Goal: Use online tool/utility

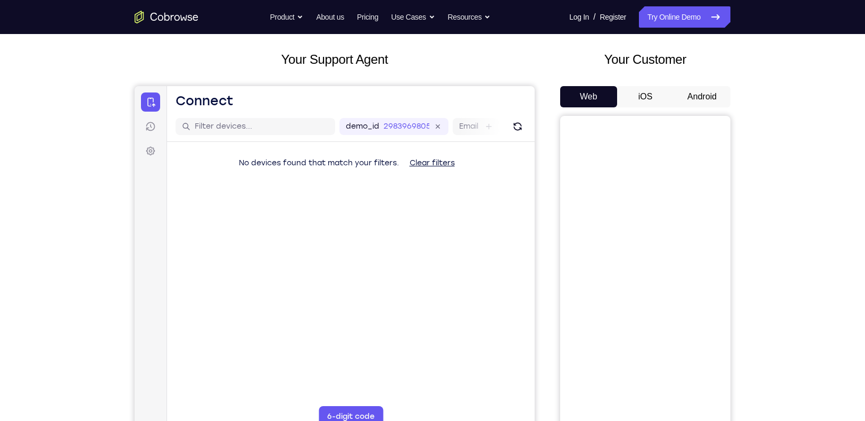
click at [650, 94] on button "iOS" at bounding box center [645, 96] width 57 height 21
click at [695, 92] on button "Android" at bounding box center [702, 96] width 57 height 21
click at [643, 96] on button "iOS" at bounding box center [645, 96] width 57 height 21
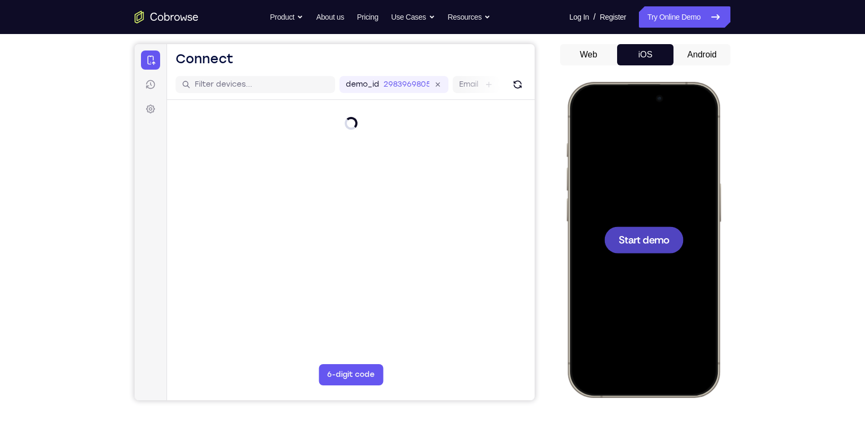
click at [640, 243] on span "Start demo" at bounding box center [644, 240] width 51 height 10
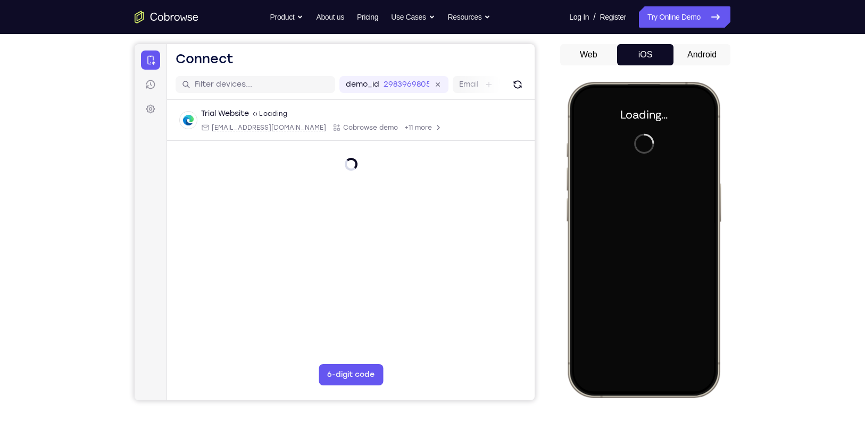
scroll to position [96, 0]
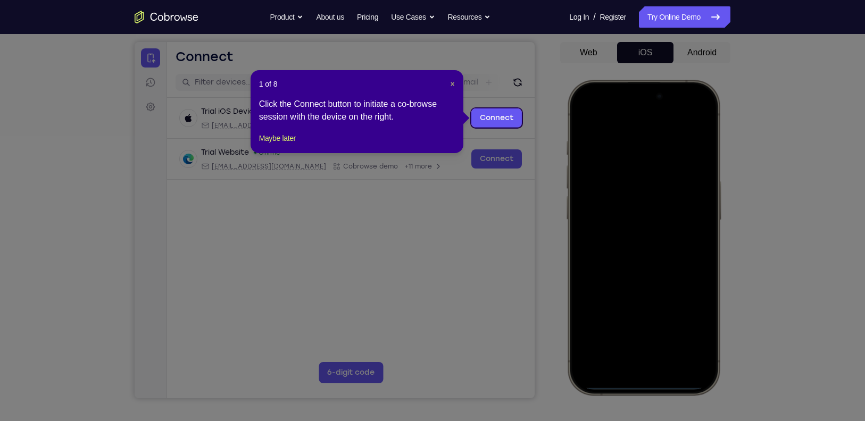
click at [526, 195] on icon at bounding box center [438, 210] width 876 height 421
click at [455, 80] on div "1 of 8 × Click the Connect button to initiate a co-browse session with the devi…" at bounding box center [357, 111] width 213 height 83
click at [451, 83] on span "×" at bounding box center [452, 84] width 4 height 9
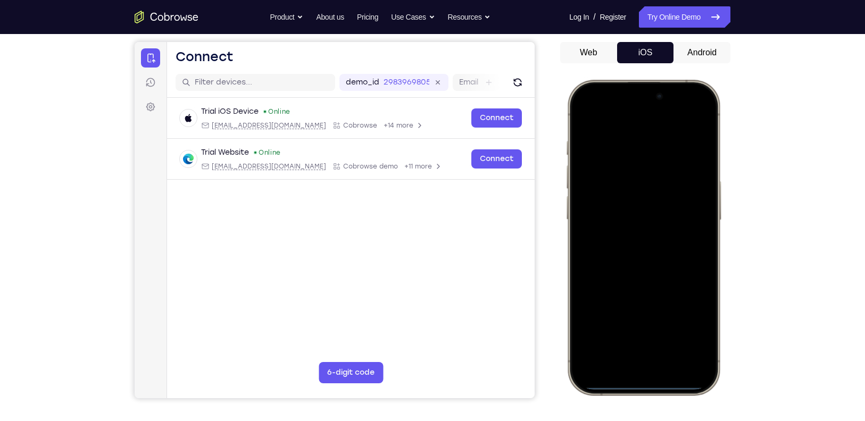
click at [622, 369] on div at bounding box center [644, 238] width 140 height 304
click at [634, 353] on div at bounding box center [644, 238] width 140 height 304
click at [604, 194] on div at bounding box center [644, 238] width 140 height 304
click at [630, 252] on div at bounding box center [644, 238] width 140 height 304
click at [617, 192] on div at bounding box center [644, 238] width 140 height 304
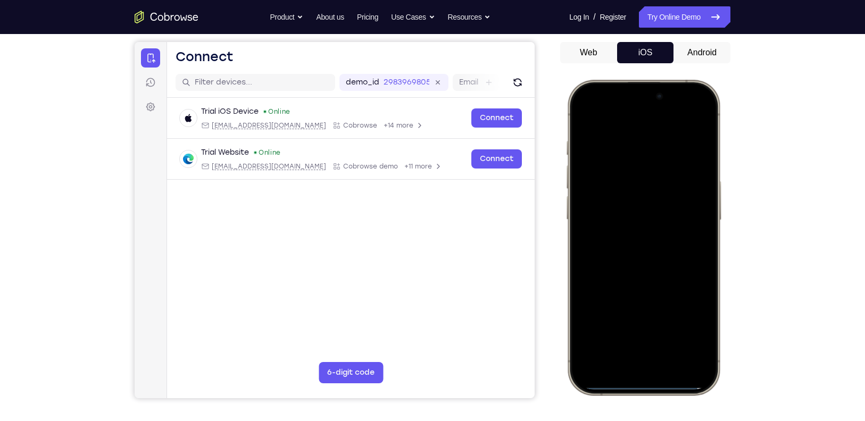
click at [624, 214] on div at bounding box center [644, 238] width 140 height 304
click at [671, 245] on div at bounding box center [644, 238] width 140 height 304
click at [694, 221] on div at bounding box center [644, 238] width 140 height 304
click at [609, 224] on div at bounding box center [644, 238] width 140 height 304
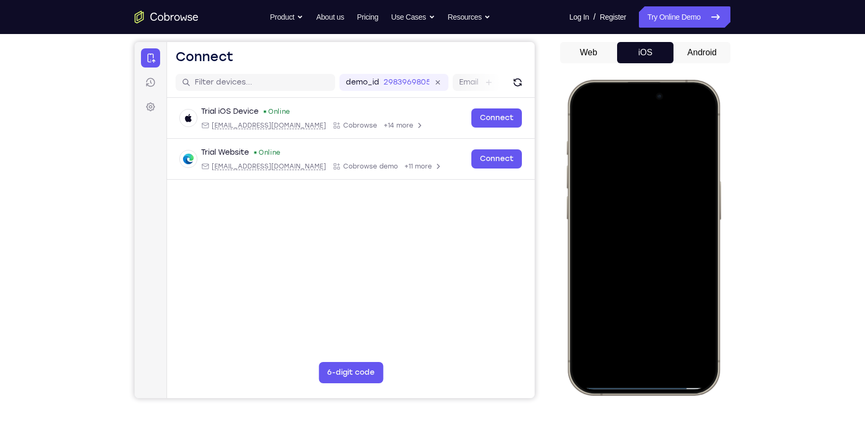
click at [609, 224] on div at bounding box center [644, 238] width 140 height 304
click at [669, 246] on div at bounding box center [644, 238] width 140 height 304
click at [606, 221] on div at bounding box center [644, 238] width 140 height 304
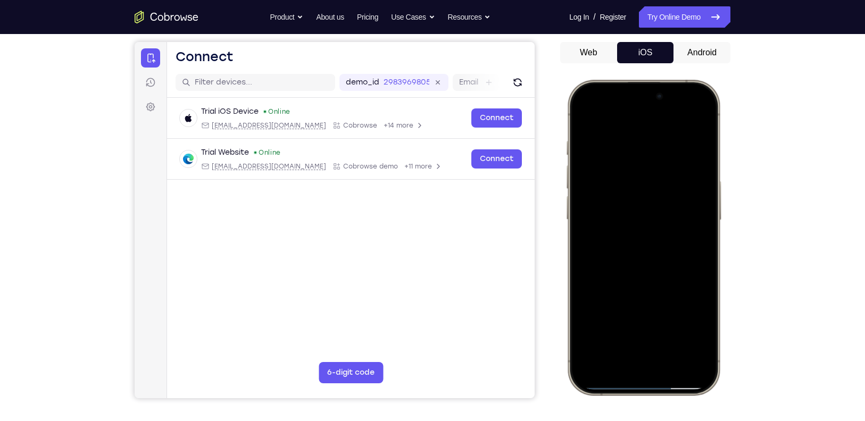
click at [606, 221] on div at bounding box center [644, 238] width 140 height 304
click at [664, 241] on div at bounding box center [644, 238] width 140 height 304
click at [640, 243] on div at bounding box center [644, 238] width 140 height 304
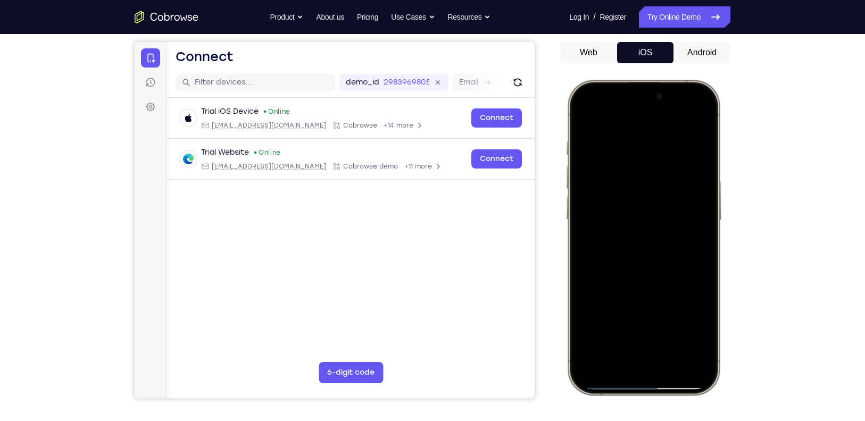
click at [697, 352] on div at bounding box center [644, 238] width 140 height 304
click at [699, 350] on div at bounding box center [644, 238] width 140 height 304
click at [673, 351] on div at bounding box center [644, 238] width 140 height 304
click at [638, 260] on div at bounding box center [644, 238] width 140 height 304
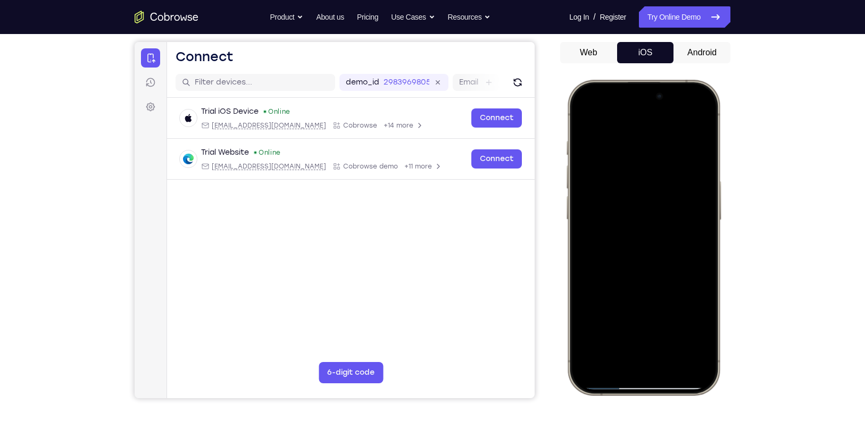
click at [636, 178] on div at bounding box center [644, 238] width 140 height 304
click at [703, 133] on div at bounding box center [644, 238] width 140 height 304
click at [707, 196] on div at bounding box center [644, 238] width 140 height 304
click at [626, 137] on div at bounding box center [644, 238] width 140 height 304
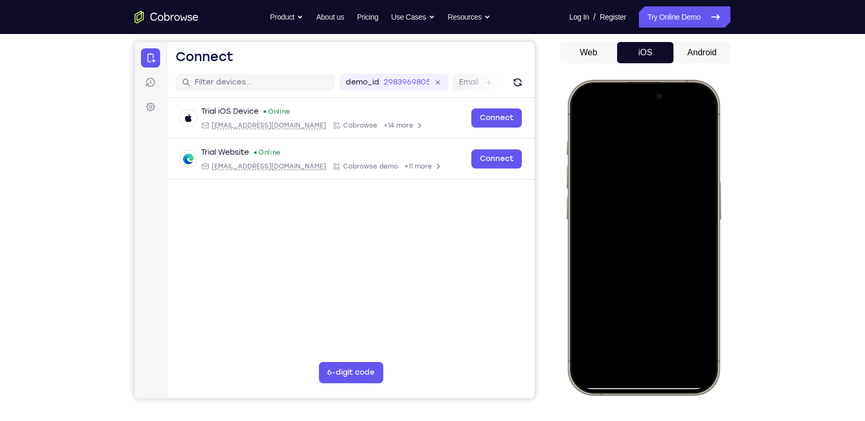
click at [692, 114] on div at bounding box center [644, 238] width 140 height 304
click at [706, 111] on div at bounding box center [644, 238] width 140 height 304
click at [684, 128] on div at bounding box center [644, 238] width 140 height 304
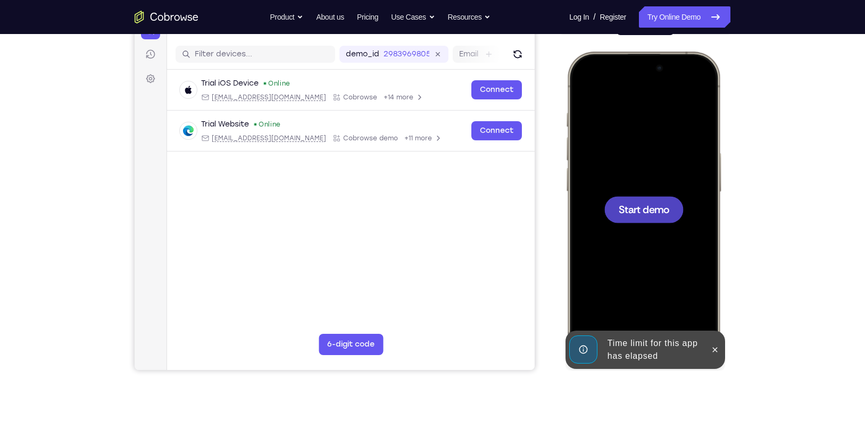
scroll to position [153, 0]
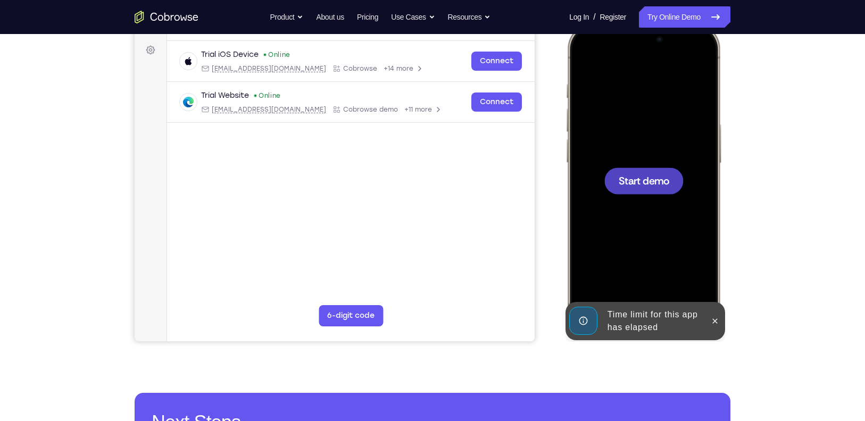
click at [636, 177] on span "Start demo" at bounding box center [644, 181] width 51 height 10
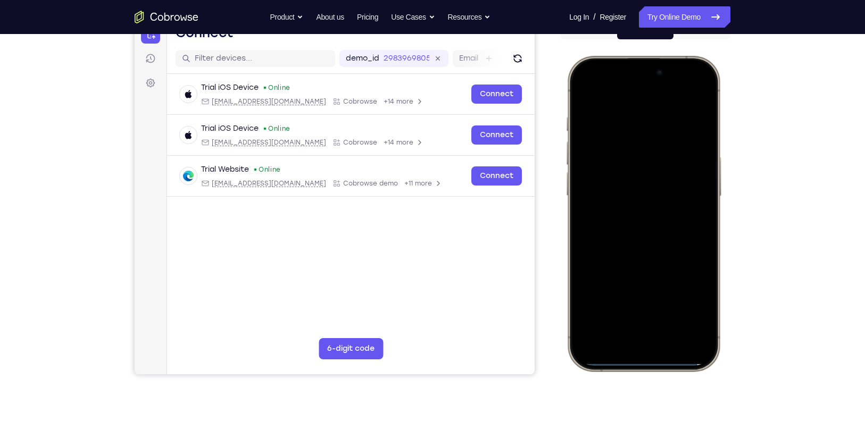
scroll to position [119, 0]
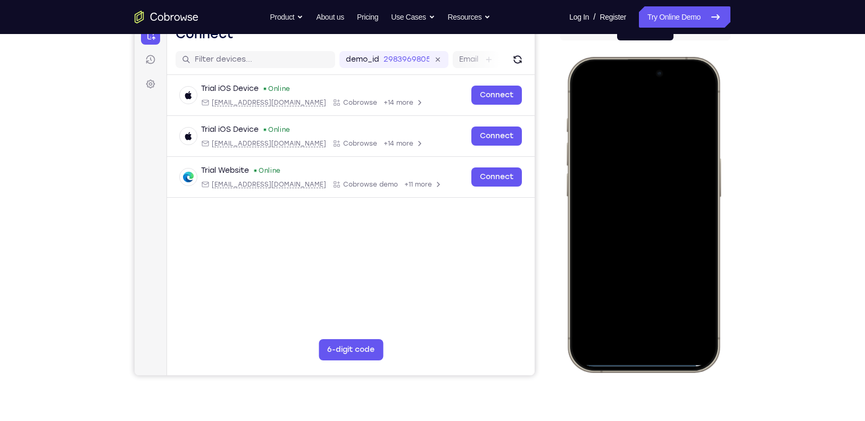
click at [629, 353] on div at bounding box center [644, 215] width 140 height 304
click at [603, 328] on div at bounding box center [644, 215] width 140 height 304
click at [689, 209] on div at bounding box center [644, 215] width 140 height 304
click at [697, 324] on div at bounding box center [644, 215] width 140 height 304
click at [699, 210] on div at bounding box center [644, 215] width 140 height 304
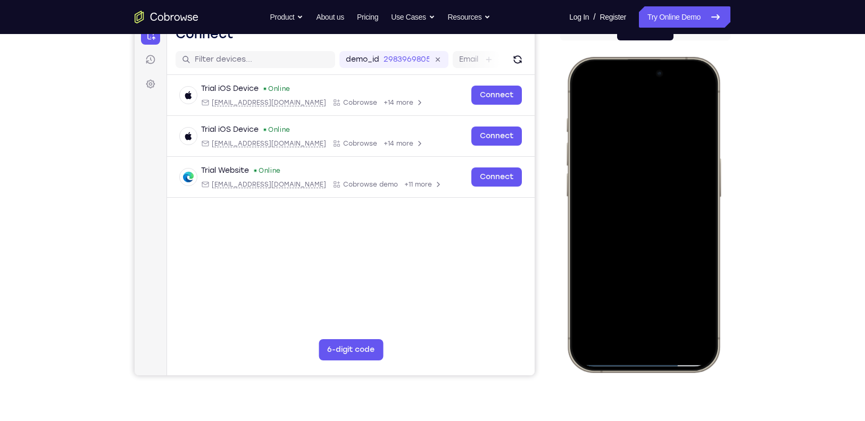
click at [586, 348] on div at bounding box center [644, 215] width 140 height 304
click at [670, 328] on div at bounding box center [644, 215] width 140 height 304
click at [690, 208] on div at bounding box center [644, 215] width 140 height 304
click at [590, 102] on div at bounding box center [644, 215] width 140 height 304
click at [665, 265] on div at bounding box center [644, 215] width 140 height 304
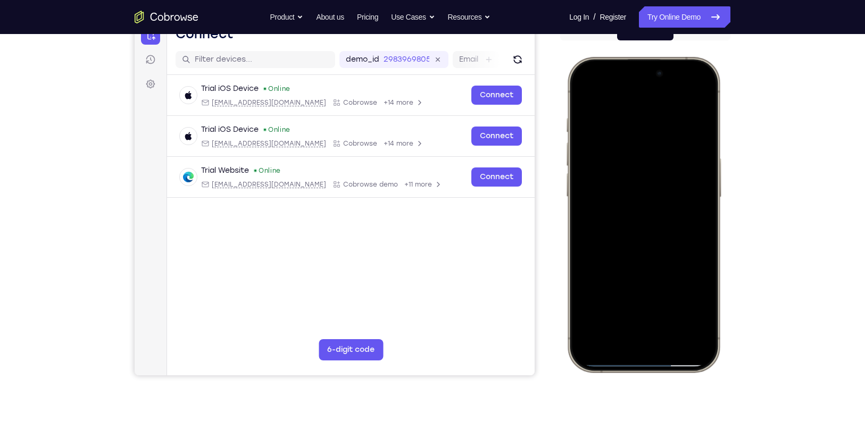
click at [635, 111] on div at bounding box center [644, 215] width 140 height 304
click at [691, 95] on div at bounding box center [644, 215] width 140 height 304
click at [667, 312] on div at bounding box center [644, 215] width 140 height 304
click at [585, 91] on div at bounding box center [644, 215] width 140 height 304
click at [703, 90] on div at bounding box center [644, 215] width 140 height 304
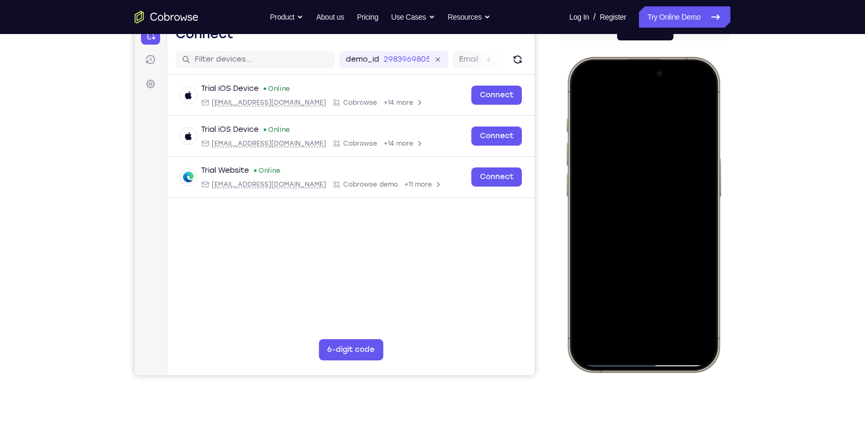
click at [647, 119] on div at bounding box center [644, 215] width 140 height 304
click at [642, 114] on div at bounding box center [644, 215] width 140 height 304
click at [613, 152] on div at bounding box center [644, 215] width 140 height 304
click at [593, 308] on div at bounding box center [644, 215] width 140 height 304
click at [696, 312] on div at bounding box center [644, 215] width 140 height 304
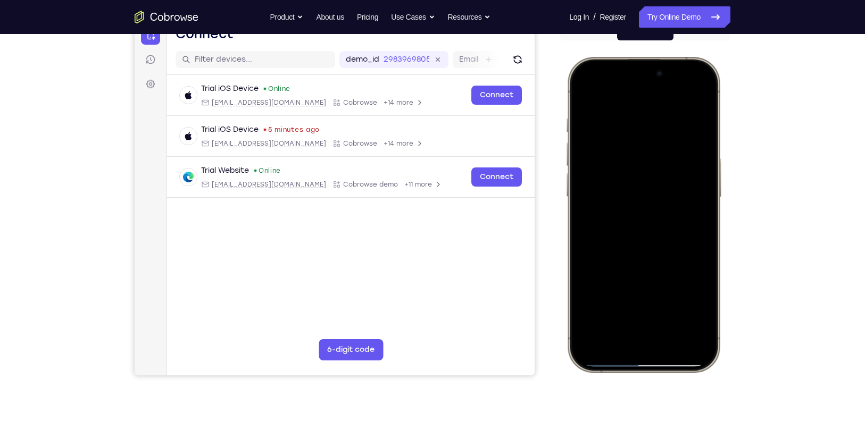
click at [692, 235] on div at bounding box center [644, 215] width 140 height 304
click at [592, 315] on div at bounding box center [644, 215] width 140 height 304
click at [592, 307] on div at bounding box center [644, 215] width 140 height 304
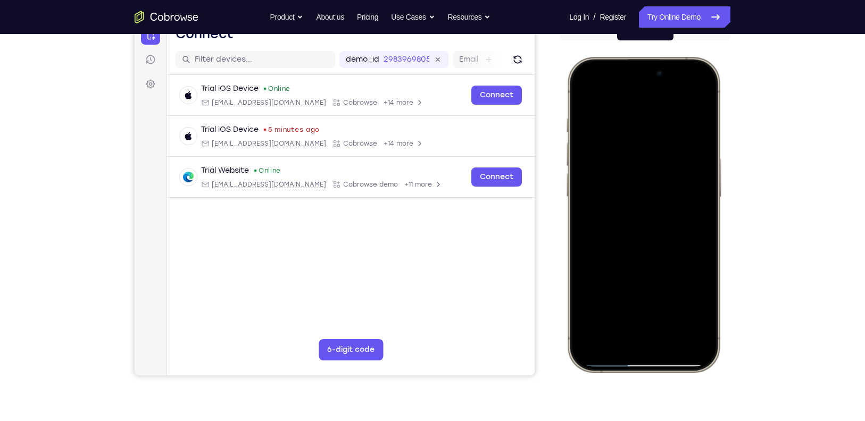
drag, startPoint x: 644, startPoint y: 148, endPoint x: 619, endPoint y: 319, distance: 172.7
click at [619, 319] on div at bounding box center [644, 215] width 140 height 304
drag, startPoint x: 649, startPoint y: 147, endPoint x: 658, endPoint y: 318, distance: 171.1
click at [658, 318] on div at bounding box center [644, 215] width 140 height 304
drag, startPoint x: 651, startPoint y: 138, endPoint x: 662, endPoint y: 371, distance: 233.3
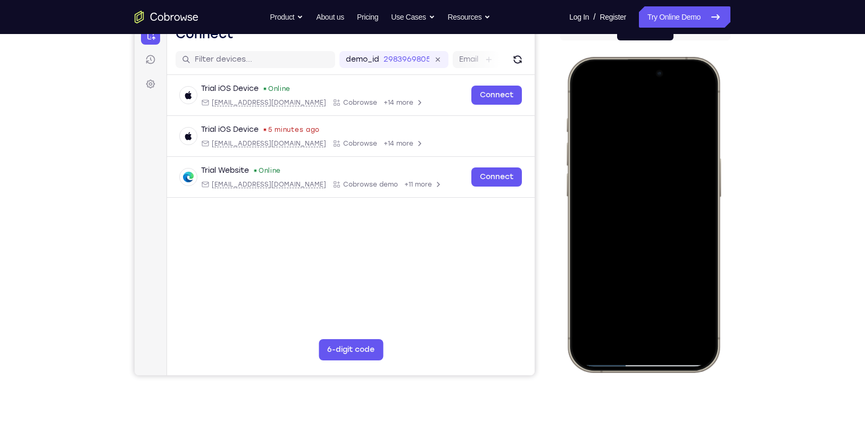
click at [662, 371] on div at bounding box center [644, 215] width 156 height 316
click at [589, 310] on div at bounding box center [644, 215] width 140 height 304
click at [592, 313] on div at bounding box center [644, 215] width 140 height 304
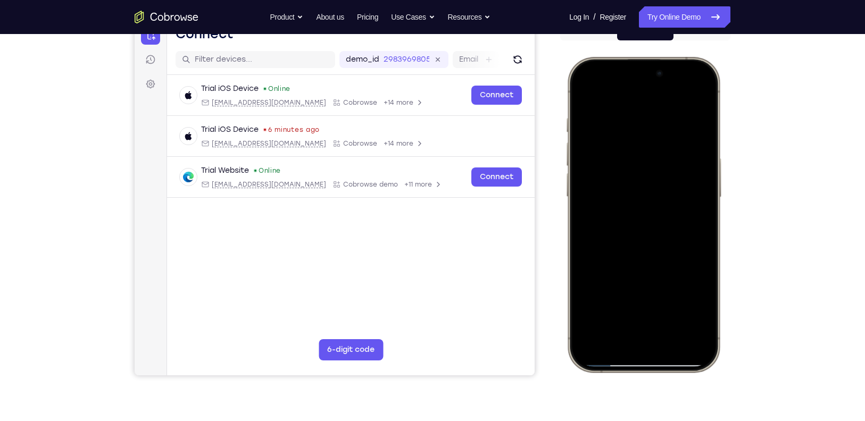
drag, startPoint x: 641, startPoint y: 145, endPoint x: 634, endPoint y: 336, distance: 191.2
click at [634, 336] on div at bounding box center [644, 215] width 140 height 304
drag, startPoint x: 657, startPoint y: 148, endPoint x: 637, endPoint y: 390, distance: 241.9
click at [637, 376] on html "Online web based iOS Simulators and Android Emulators. Run iPhone, iPad, Mobile…" at bounding box center [646, 216] width 160 height 319
click at [628, 122] on div at bounding box center [644, 215] width 140 height 304
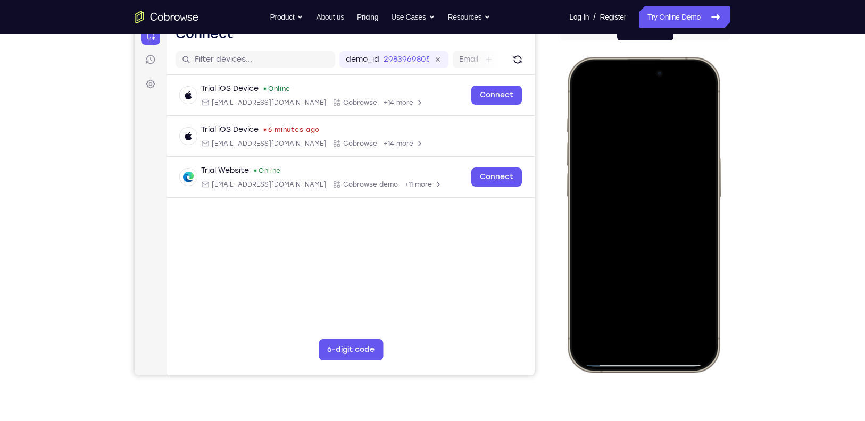
click at [690, 182] on div at bounding box center [644, 215] width 140 height 304
click at [691, 98] on div at bounding box center [644, 215] width 140 height 304
drag, startPoint x: 675, startPoint y: 142, endPoint x: 657, endPoint y: 419, distance: 277.9
click at [657, 376] on html "Online web based iOS Simulators and Android Emulators. Run iPhone, iPad, Mobile…" at bounding box center [646, 216] width 160 height 319
click at [676, 309] on div at bounding box center [644, 215] width 140 height 304
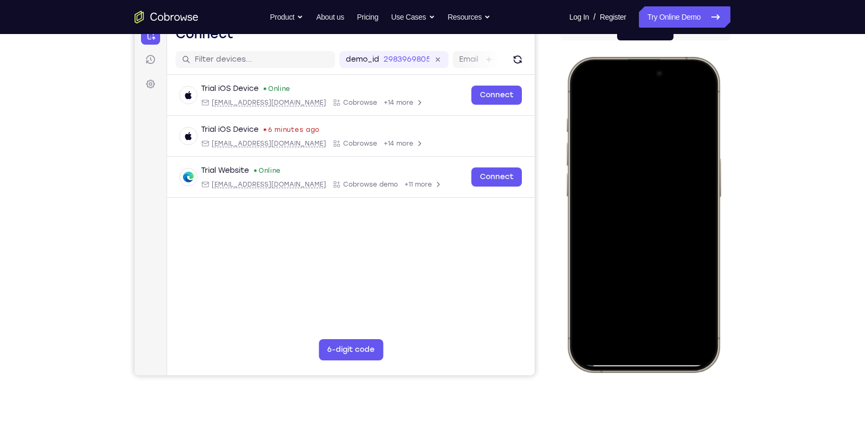
click at [585, 90] on div at bounding box center [644, 215] width 140 height 304
drag, startPoint x: 639, startPoint y: 149, endPoint x: 643, endPoint y: 305, distance: 156.5
click at [643, 305] on div at bounding box center [644, 215] width 140 height 304
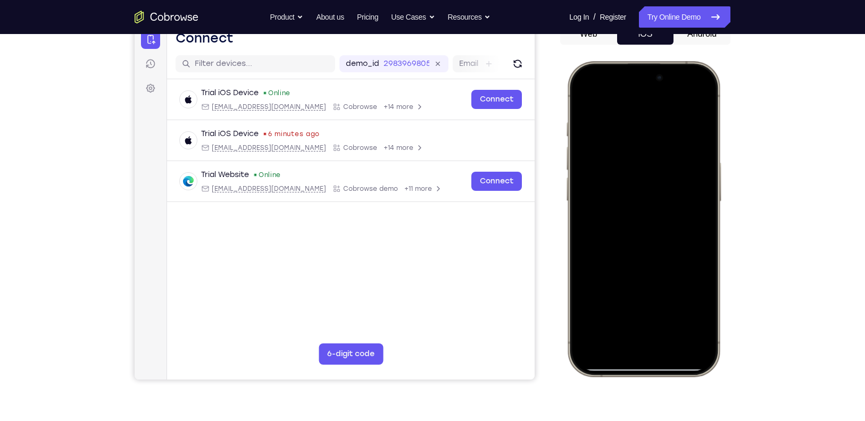
scroll to position [114, 0]
